Goal: Information Seeking & Learning: Check status

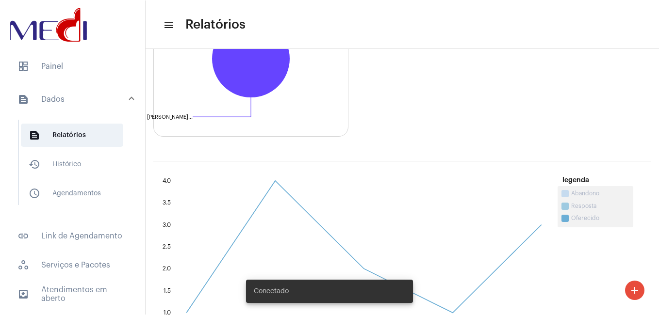
scroll to position [453, 0]
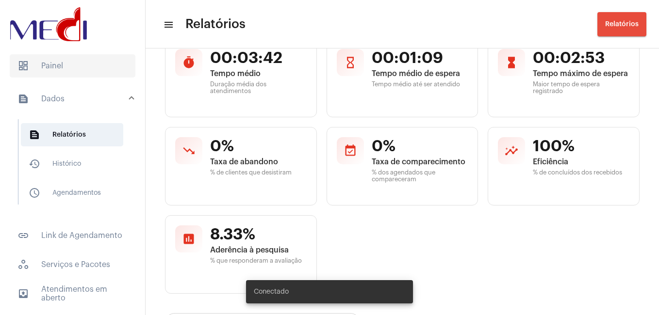
click at [72, 66] on span "dashboard Painel" at bounding box center [73, 65] width 126 height 23
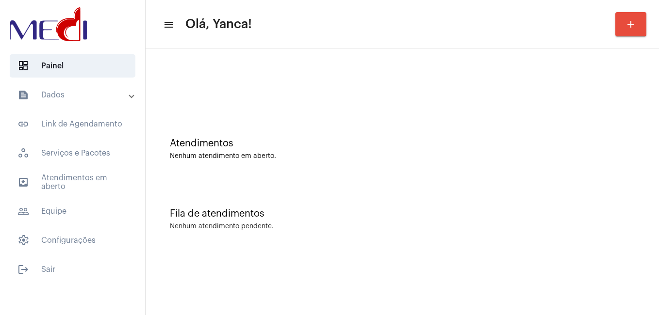
click at [95, 93] on mat-panel-title "text_snippet_outlined Dados" at bounding box center [73, 95] width 112 height 12
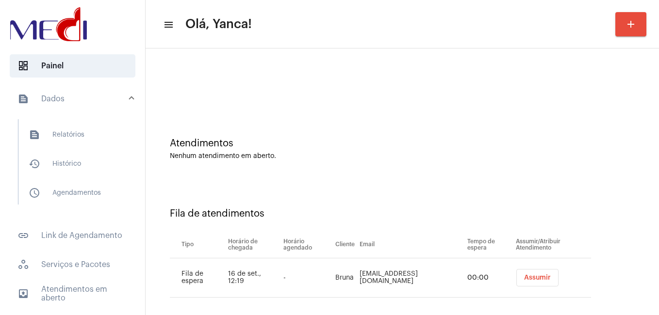
click at [436, 180] on div "Fila de atendimentos Tipo Horário de chegada Horário agendado Cliente Email Tem…" at bounding box center [402, 250] width 504 height 140
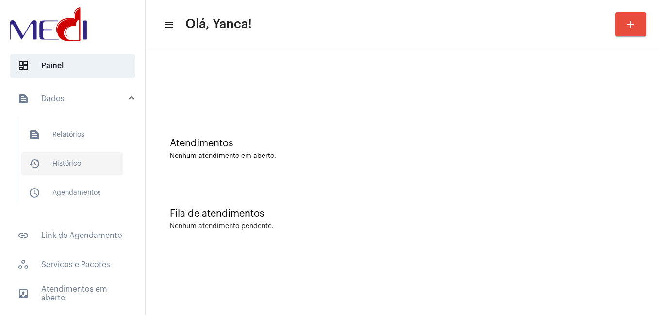
click at [67, 157] on span "history_outlined Histórico" at bounding box center [72, 163] width 102 height 23
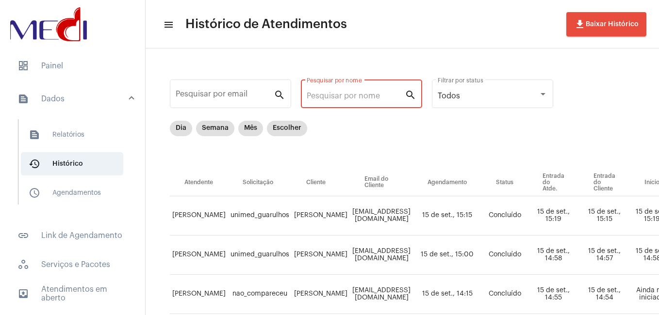
click at [345, 96] on input "Pesquisar por nome" at bounding box center [356, 96] width 98 height 9
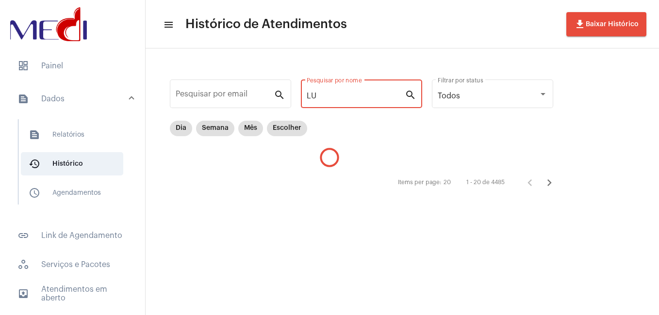
type input "L"
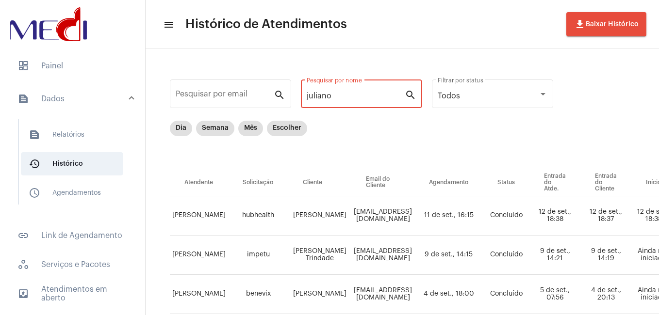
type input "juliano"
